Goal: Check status: Check status

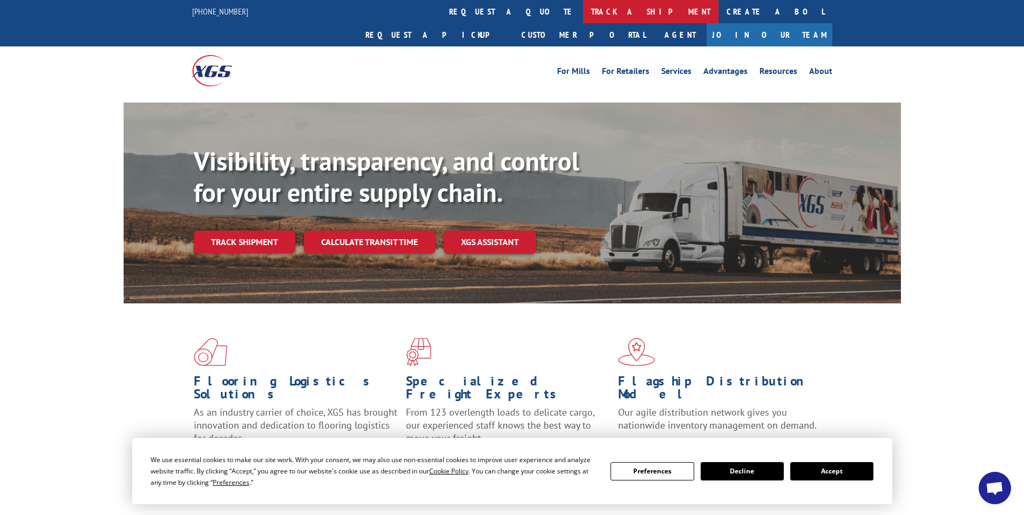
click at [583, 13] on link "track a shipment" at bounding box center [651, 11] width 136 height 23
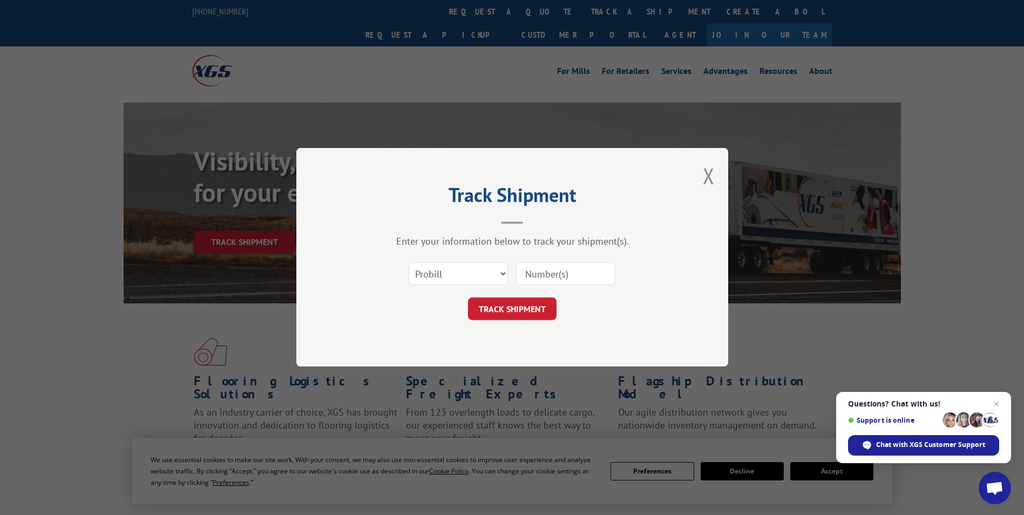
paste input "2844636"
type input "2844636"
click at [538, 314] on button "TRACK SHIPMENT" at bounding box center [512, 309] width 89 height 23
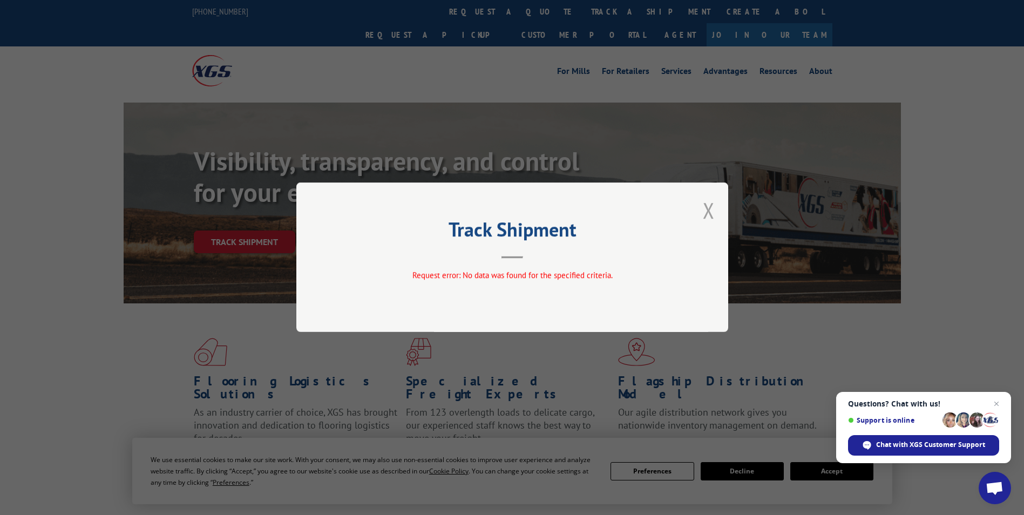
click at [709, 216] on button "Close modal" at bounding box center [709, 210] width 12 height 29
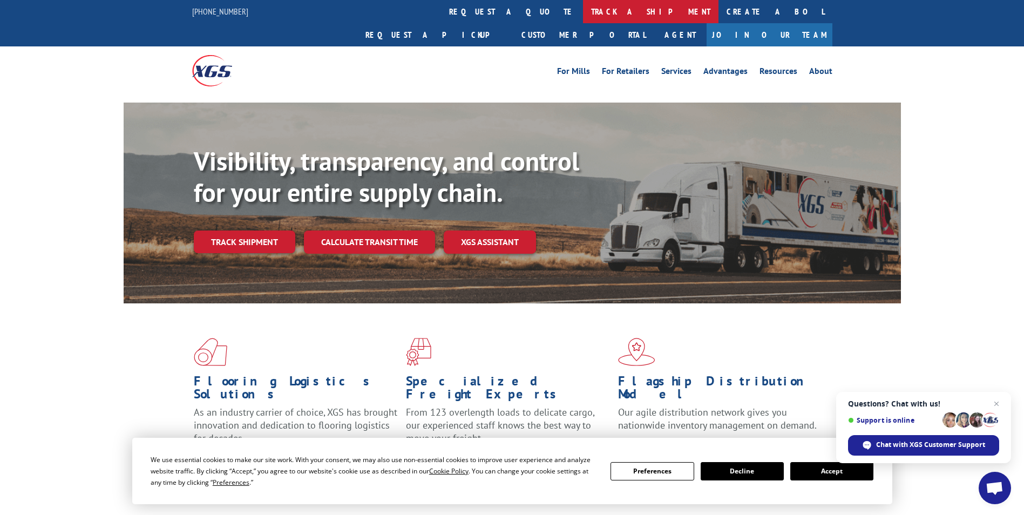
click at [583, 11] on link "track a shipment" at bounding box center [651, 11] width 136 height 23
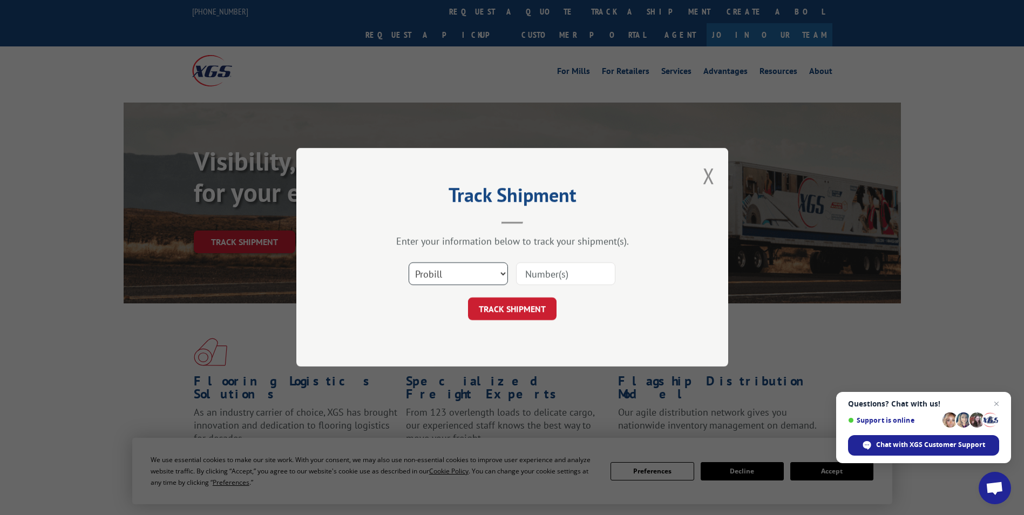
click at [484, 281] on select "Select category... Probill BOL PO" at bounding box center [458, 274] width 99 height 23
select select "bol"
click at [409, 263] on select "Select category... Probill BOL PO" at bounding box center [458, 274] width 99 height 23
paste input "2844636"
type input "2844636"
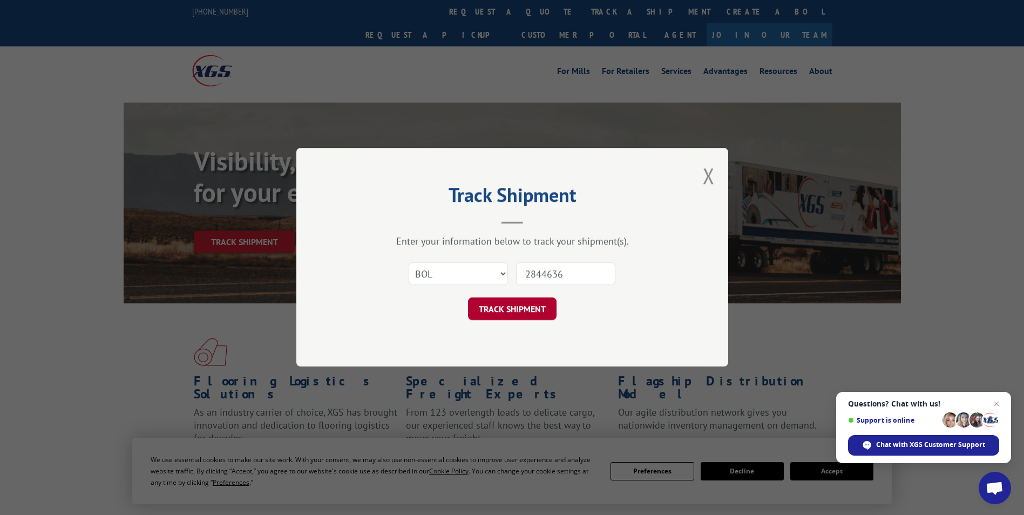
click at [527, 311] on button "TRACK SHIPMENT" at bounding box center [512, 309] width 89 height 23
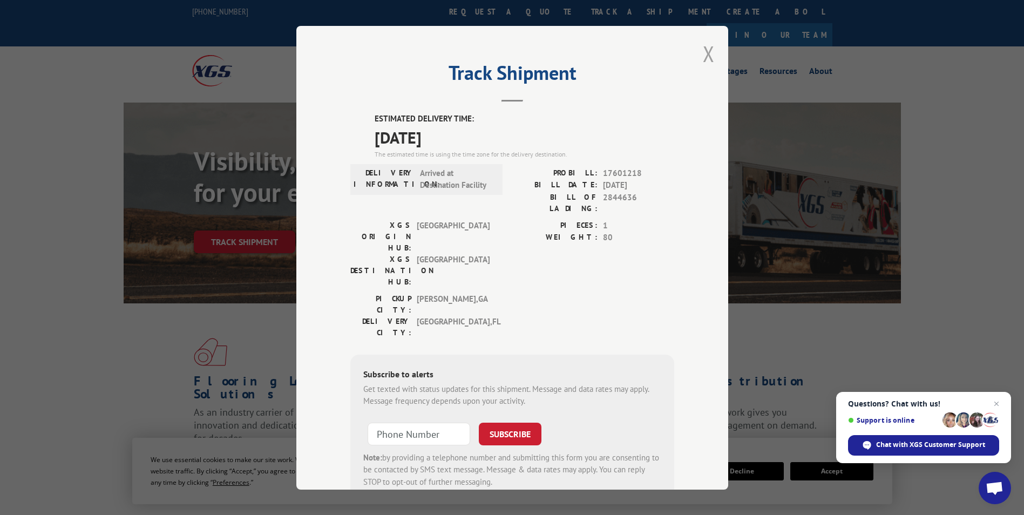
click at [705, 57] on button "Close modal" at bounding box center [709, 53] width 12 height 29
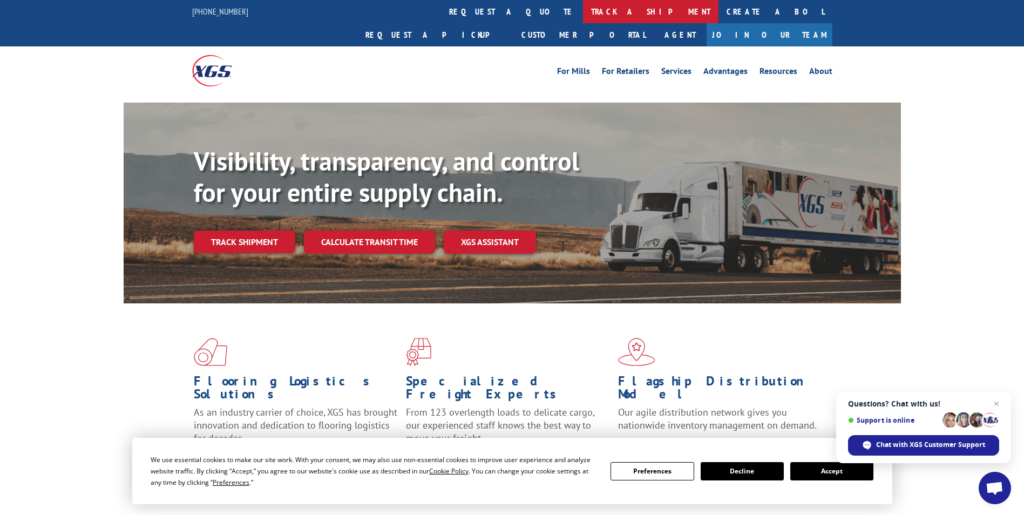
click at [583, 15] on link "track a shipment" at bounding box center [651, 11] width 136 height 23
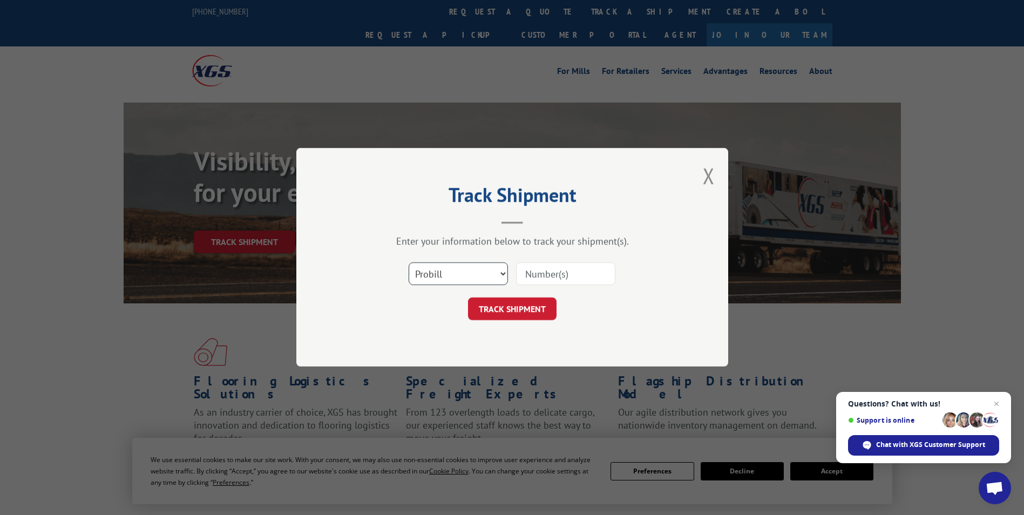
click at [499, 276] on select "Select category... Probill BOL PO" at bounding box center [458, 274] width 99 height 23
select select "bol"
click at [409, 263] on select "Select category... Probill BOL PO" at bounding box center [458, 274] width 99 height 23
click at [538, 274] on input at bounding box center [565, 274] width 99 height 23
paste input "2844636"
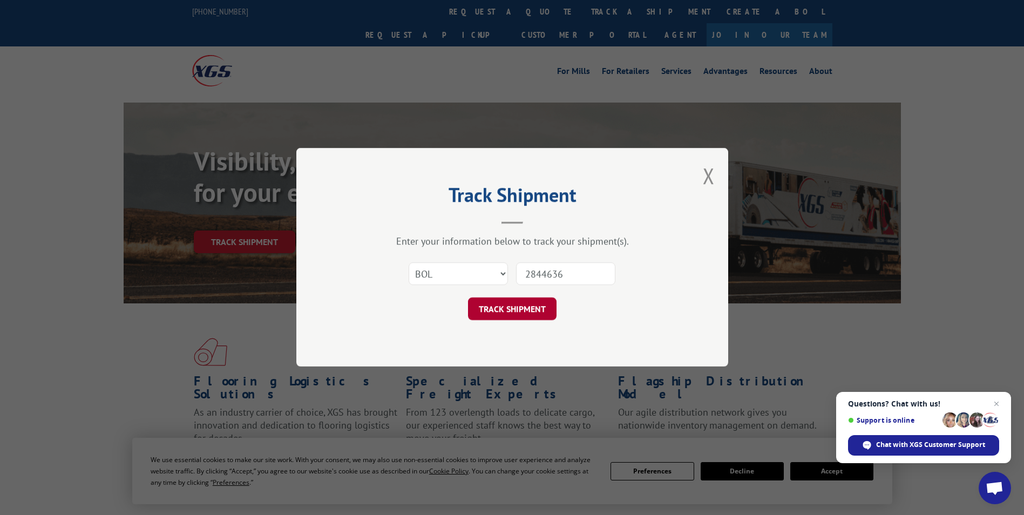
type input "2844636"
click at [530, 309] on button "TRACK SHIPMENT" at bounding box center [512, 309] width 89 height 23
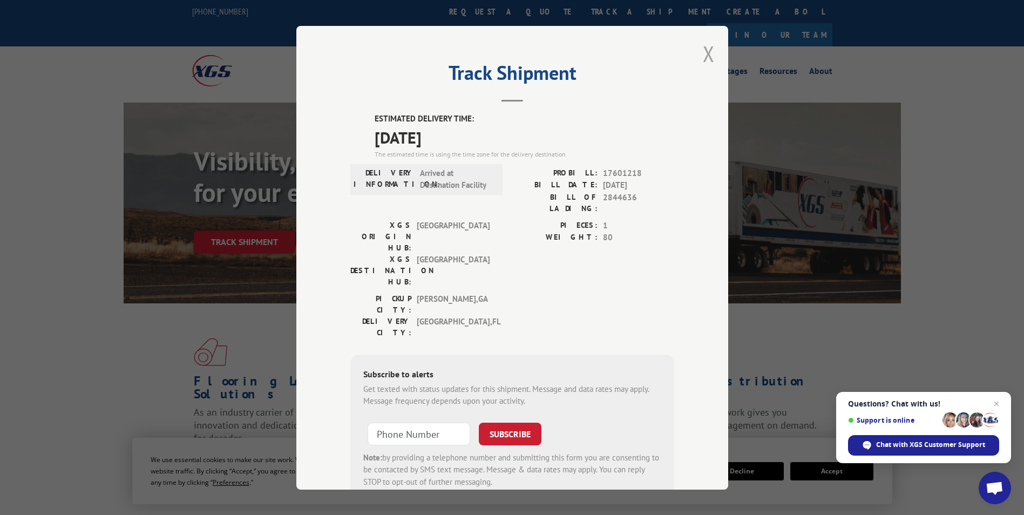
click at [703, 48] on button "Close modal" at bounding box center [709, 53] width 12 height 29
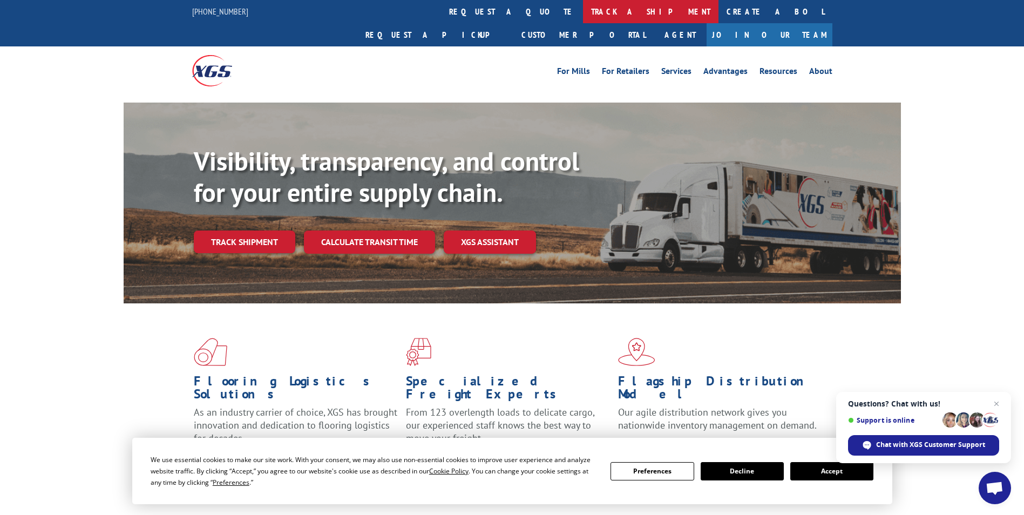
click at [583, 13] on link "track a shipment" at bounding box center [651, 11] width 136 height 23
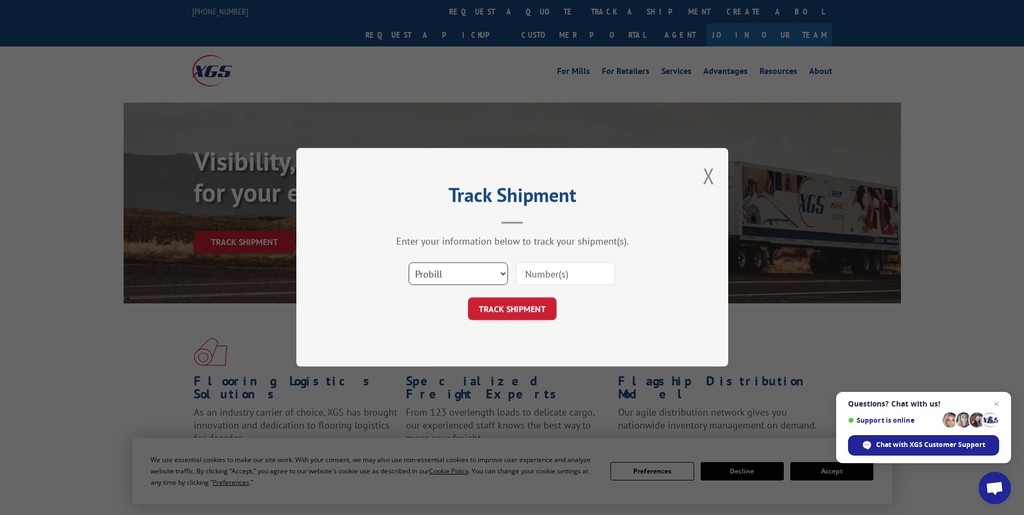
click at [470, 274] on select "Select category... Probill BOL PO" at bounding box center [458, 274] width 99 height 23
select select "bol"
click at [409, 263] on select "Select category... Probill BOL PO" at bounding box center [458, 274] width 99 height 23
click at [538, 276] on input at bounding box center [565, 274] width 99 height 23
paste input "2844681"
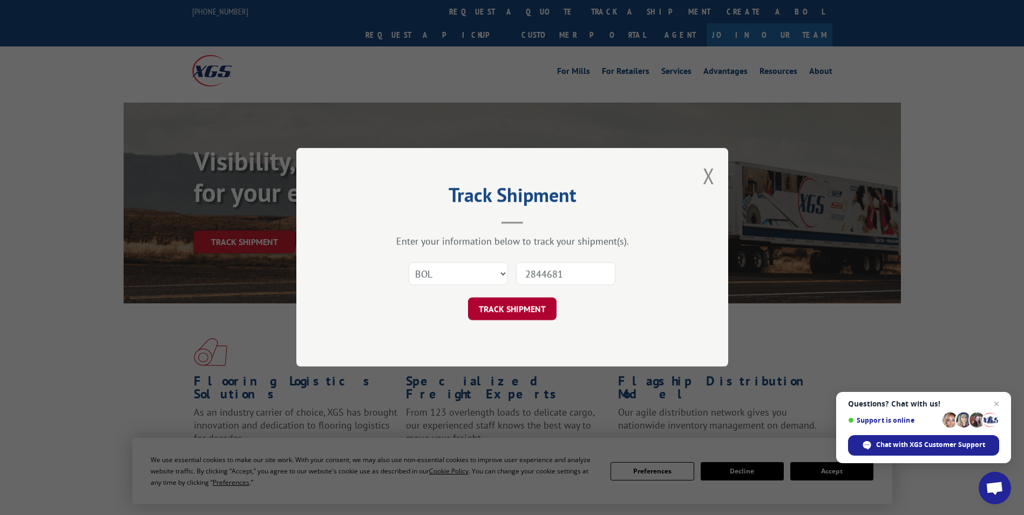
type input "2844681"
click at [537, 313] on button "TRACK SHIPMENT" at bounding box center [512, 309] width 89 height 23
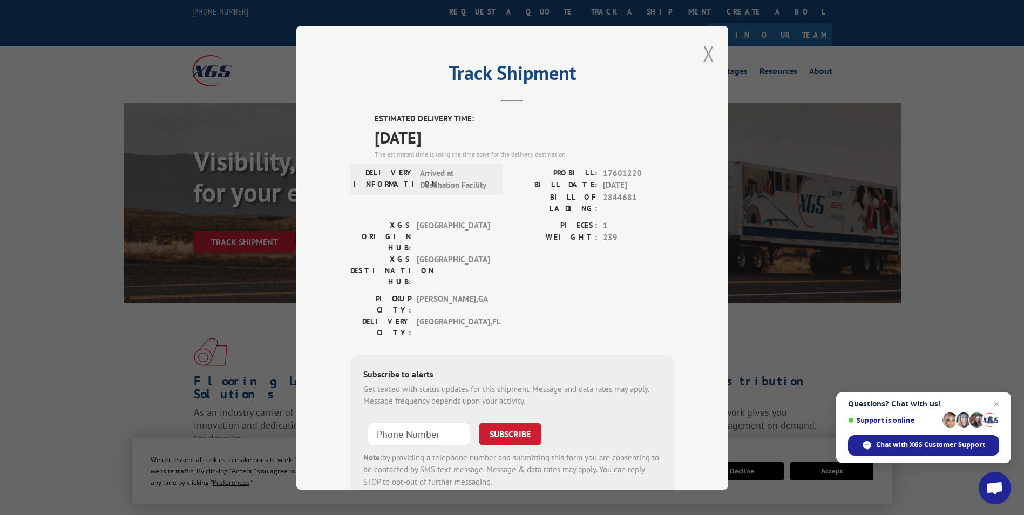
click at [704, 58] on button "Close modal" at bounding box center [709, 53] width 12 height 29
